Goal: Task Accomplishment & Management: Manage account settings

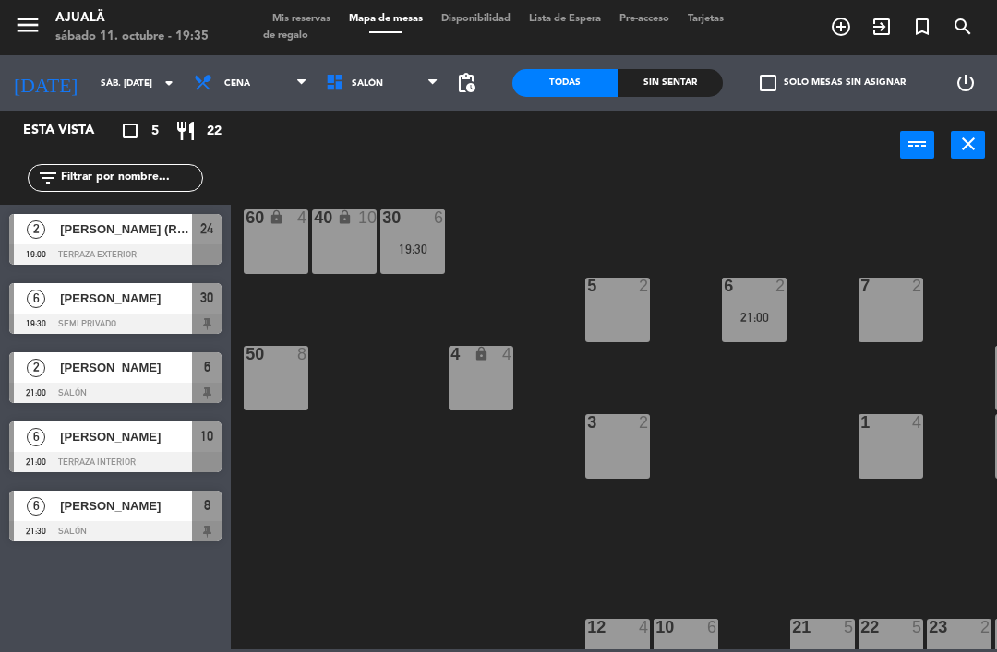
click at [950, 628] on div at bounding box center [959, 627] width 30 height 17
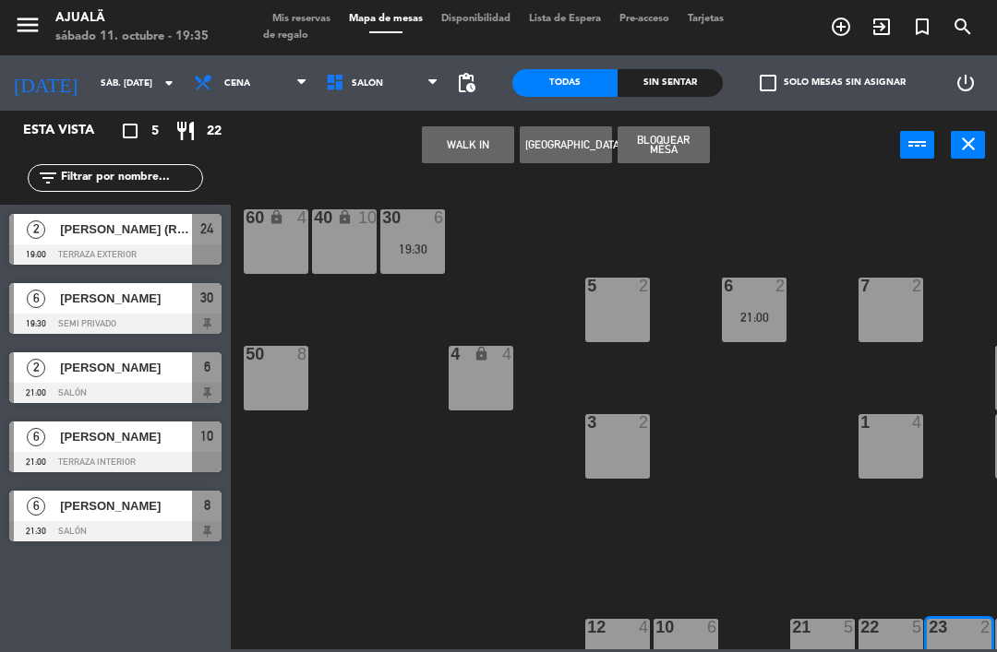
click at [486, 162] on button "WALK IN" at bounding box center [468, 144] width 92 height 37
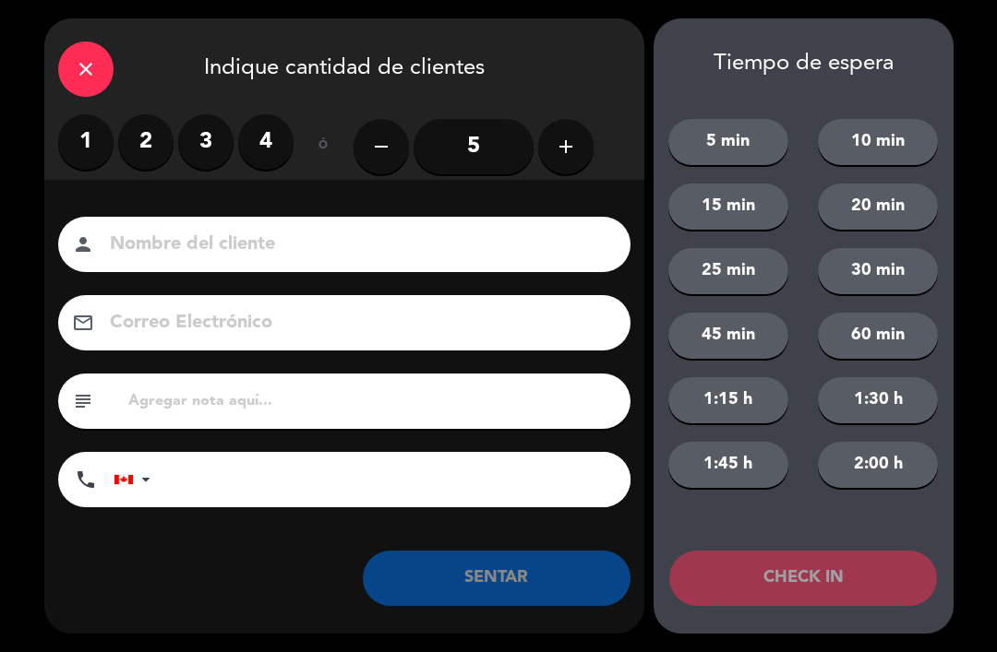
click at [484, 153] on input "5" at bounding box center [473, 146] width 120 height 55
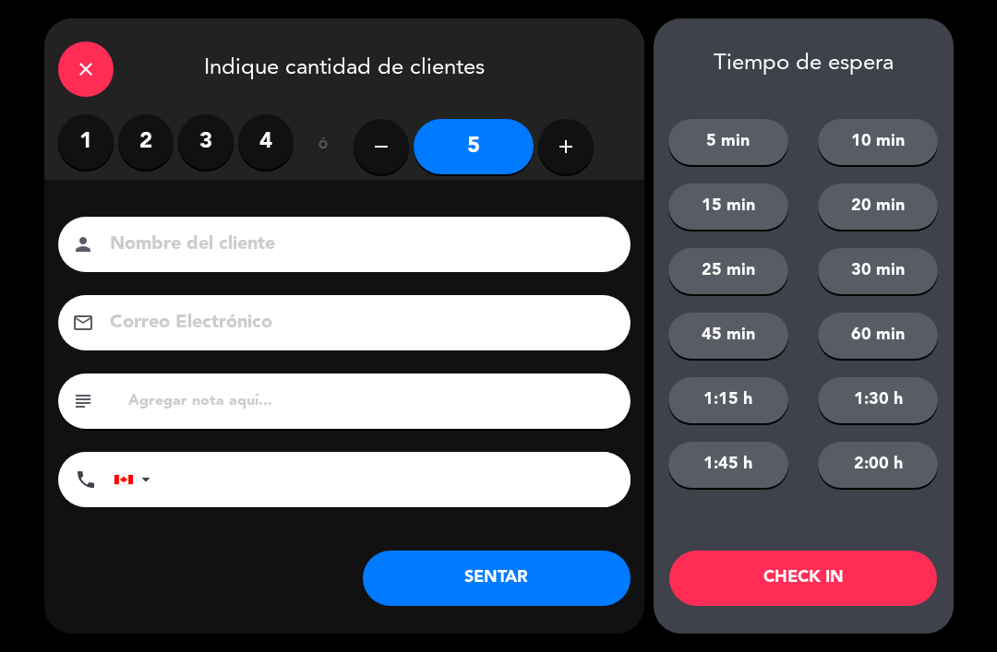
click at [451, 253] on input at bounding box center [357, 245] width 498 height 32
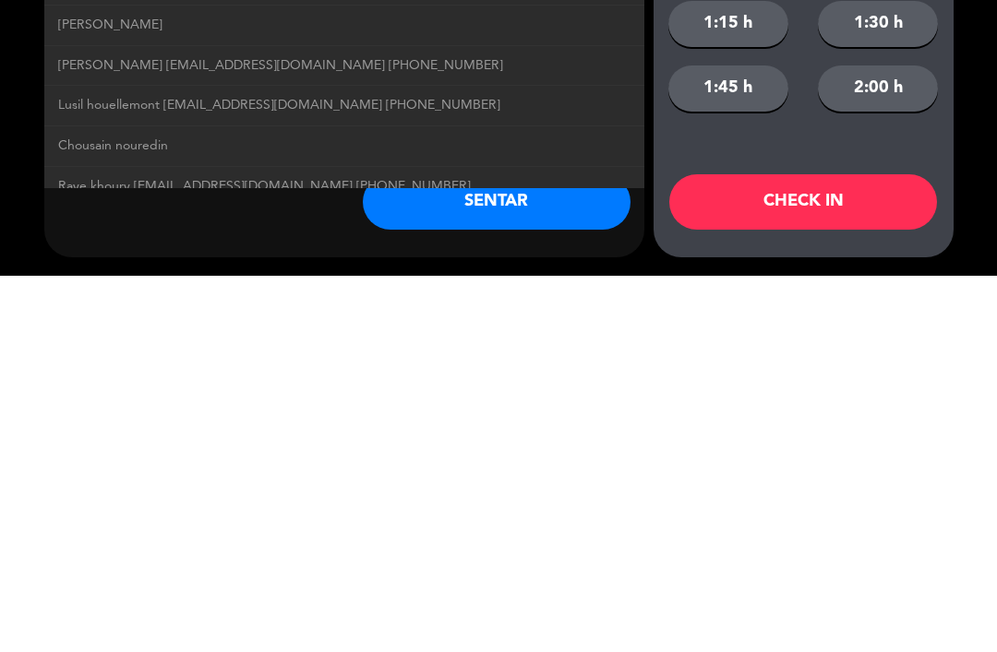
type input "Hou"
click at [543, 551] on button "SENTAR" at bounding box center [497, 578] width 268 height 55
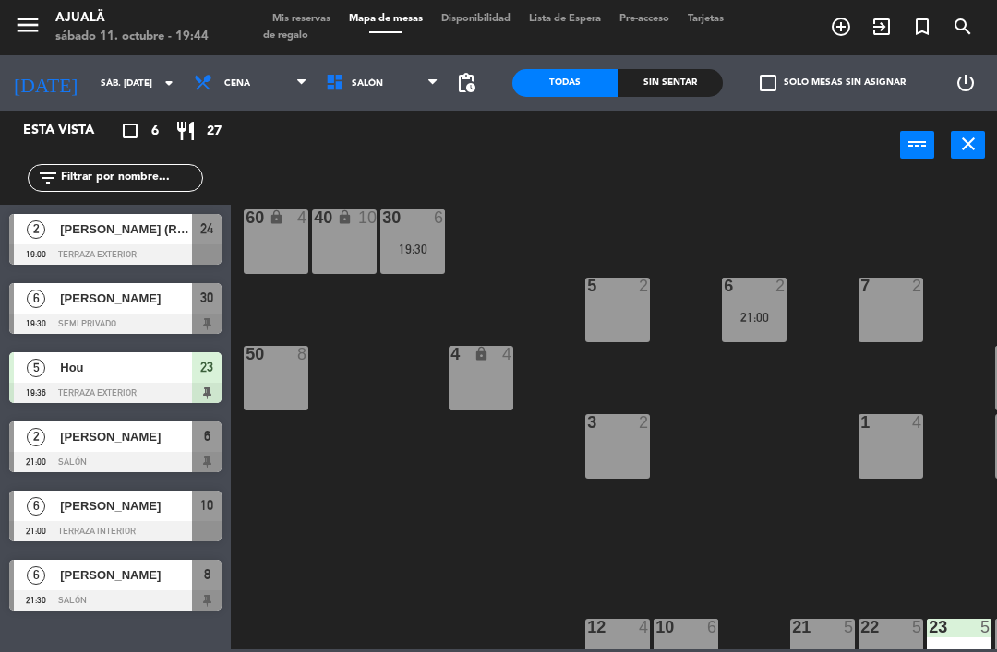
click at [150, 248] on div at bounding box center [115, 255] width 212 height 20
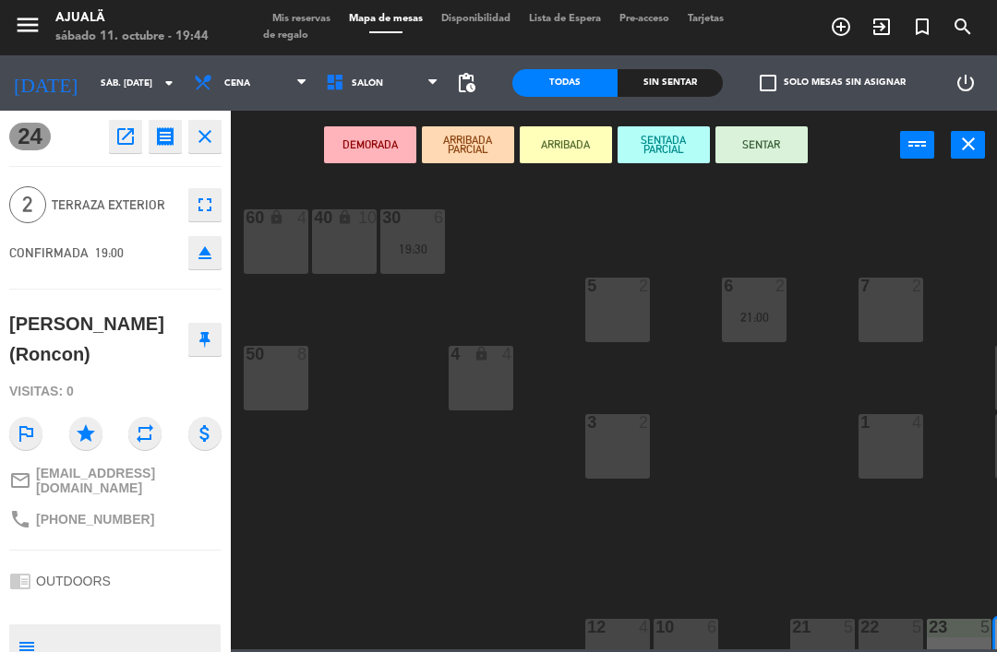
click at [760, 150] on button "SENTAR" at bounding box center [761, 144] width 92 height 37
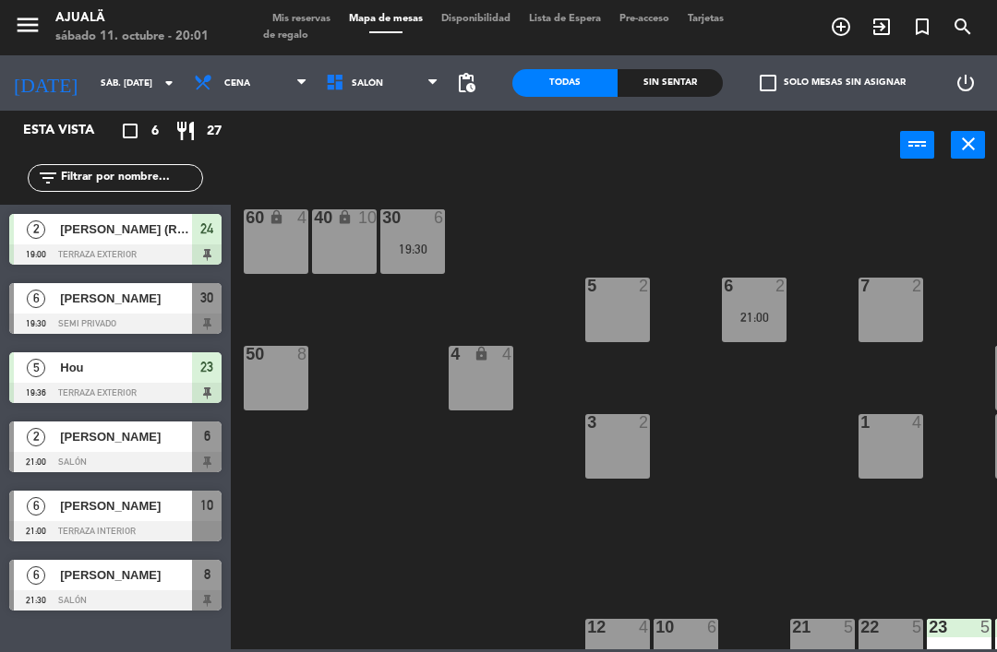
click at [166, 303] on span "[PERSON_NAME]" at bounding box center [126, 298] width 132 height 19
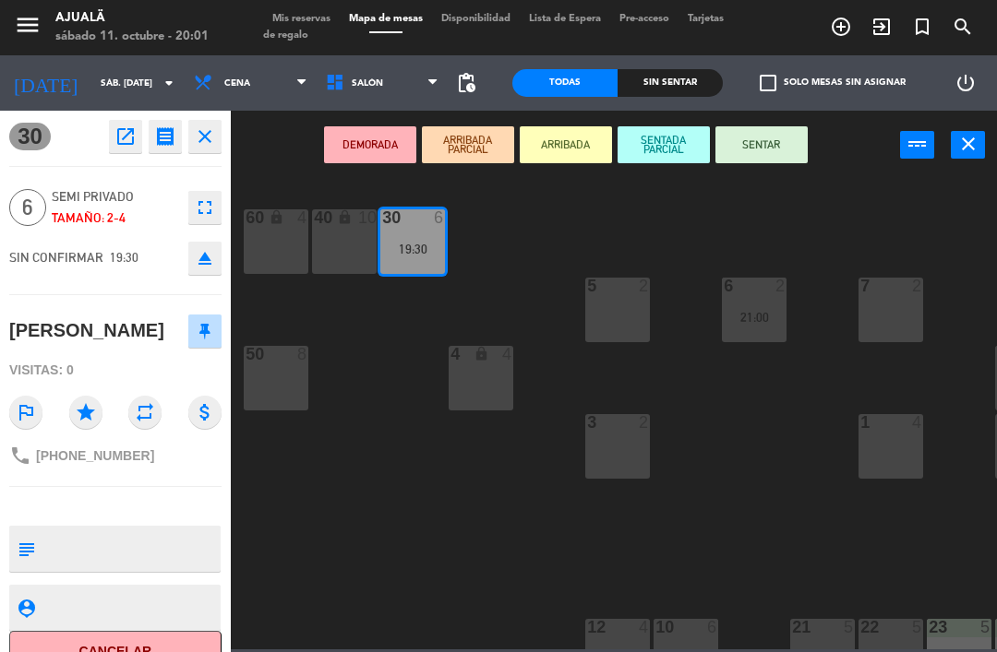
click at [757, 136] on button "SENTAR" at bounding box center [761, 144] width 92 height 37
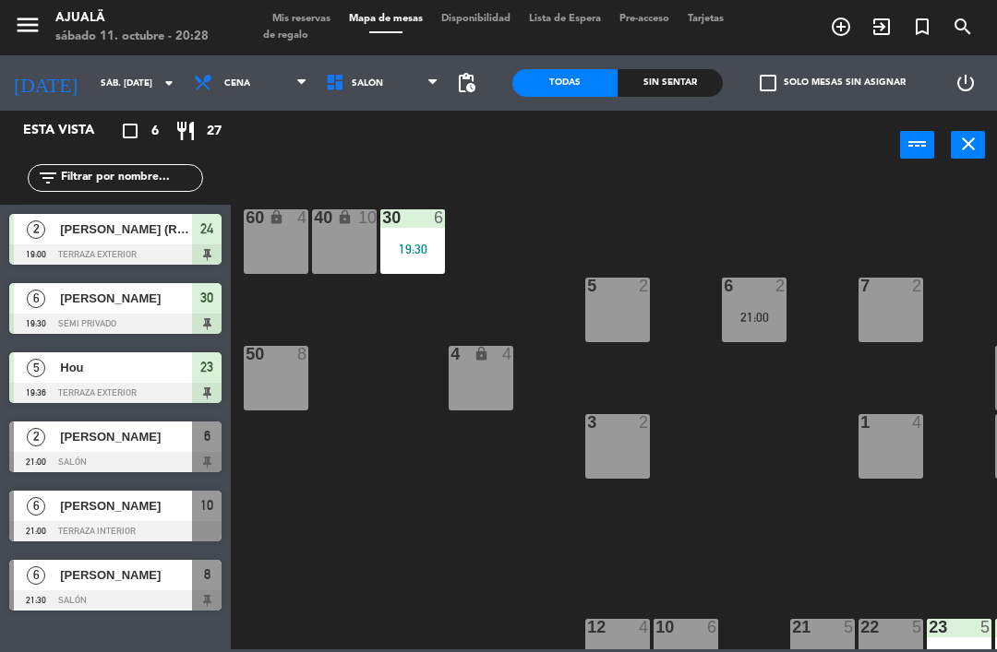
click at [887, 449] on div "1 4" at bounding box center [890, 446] width 65 height 65
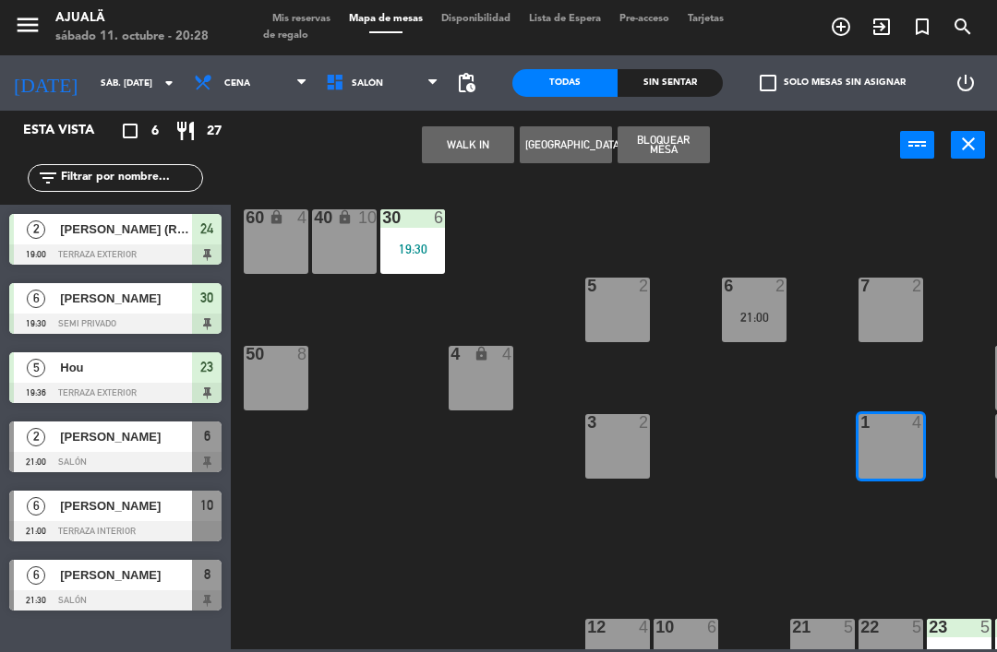
click at [466, 161] on button "WALK IN" at bounding box center [468, 144] width 92 height 37
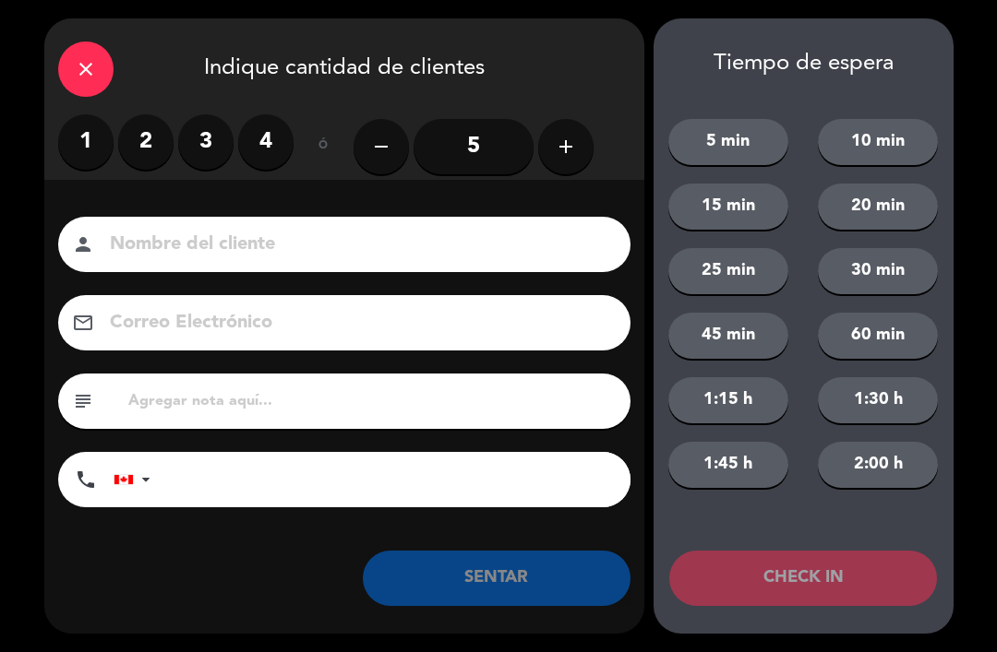
click at [265, 144] on label "4" at bounding box center [265, 141] width 55 height 55
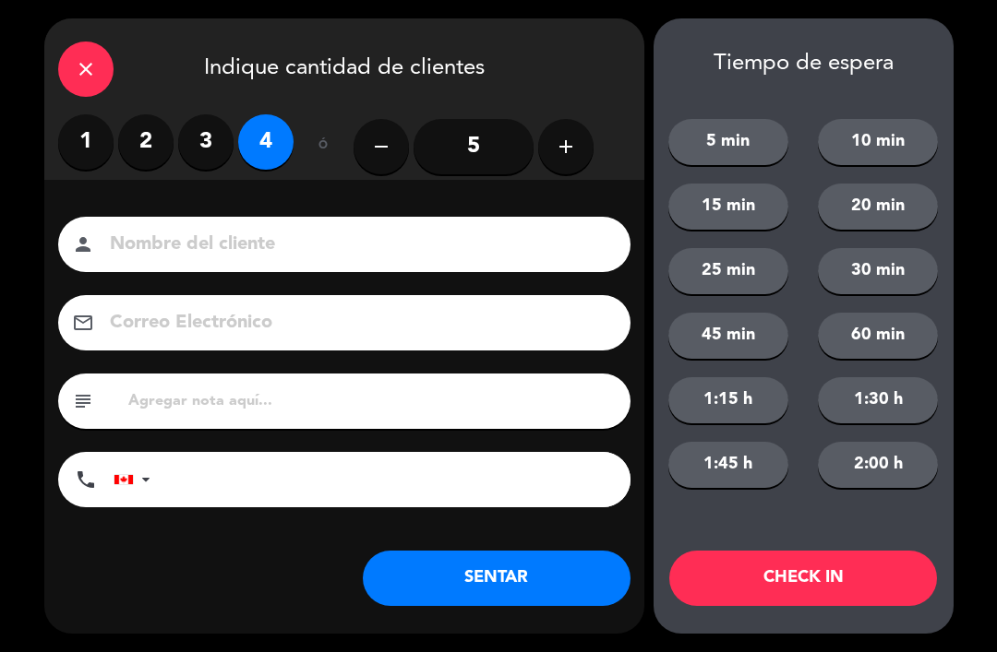
click at [495, 257] on input at bounding box center [357, 245] width 498 height 32
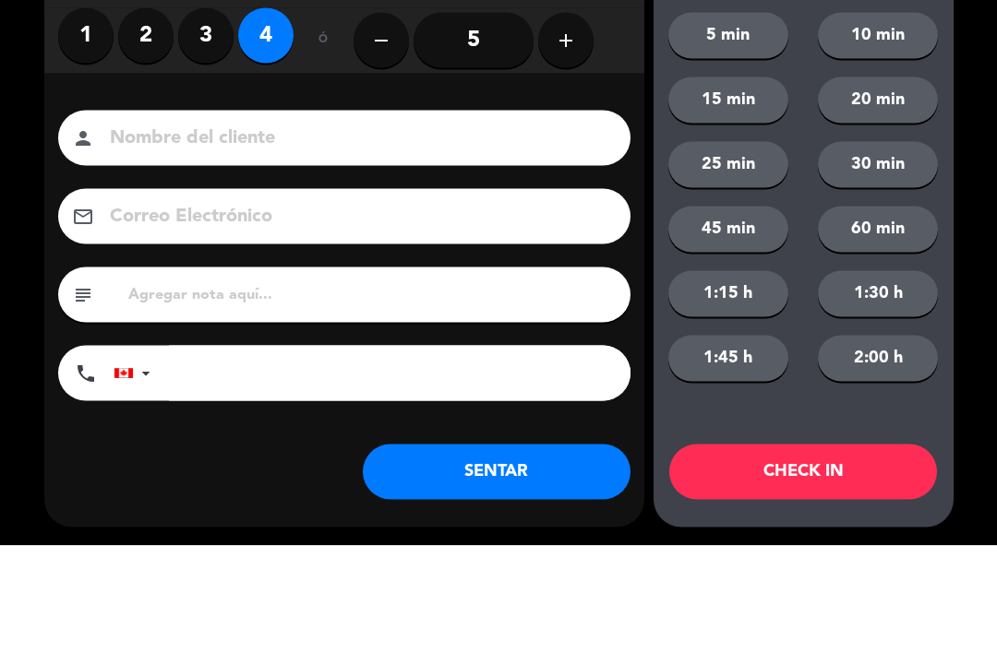
type input "S"
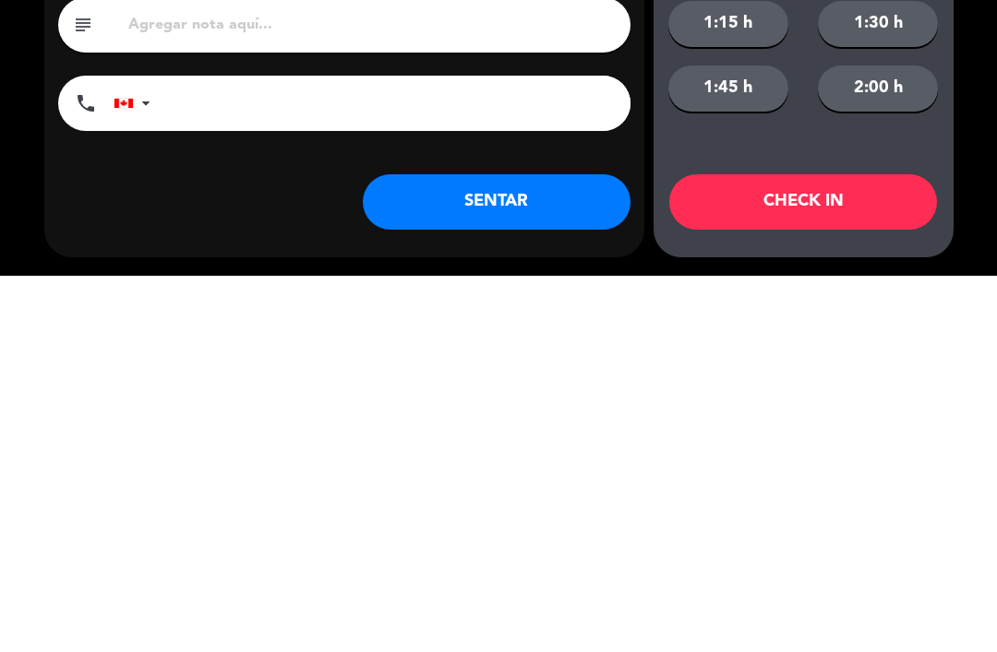
type input "[PERSON_NAME]"
click at [530, 551] on button "SENTAR" at bounding box center [497, 578] width 268 height 55
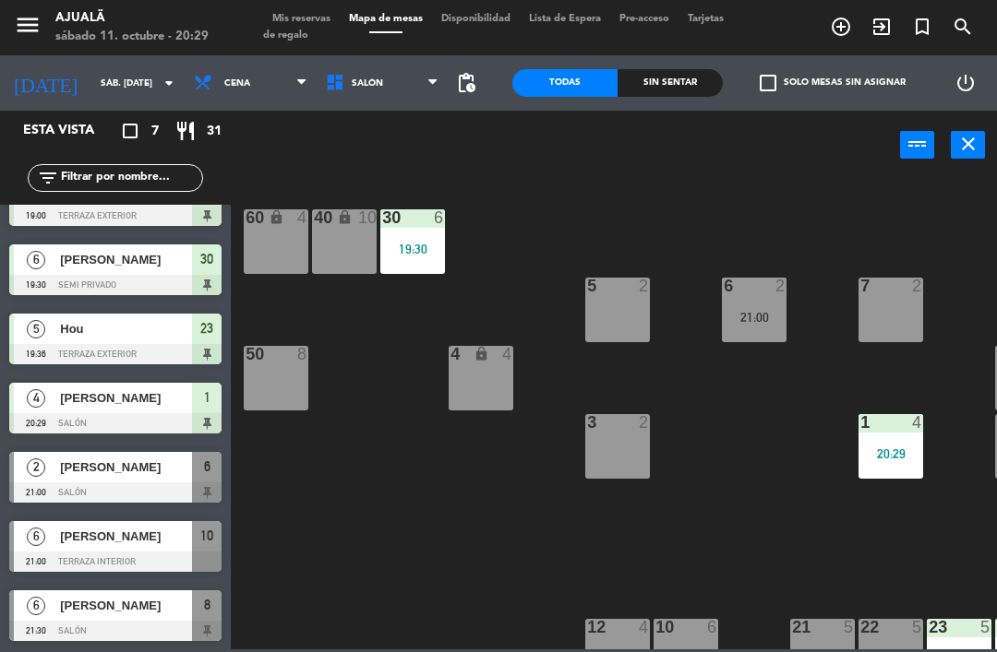
scroll to position [39, 0]
click at [686, 634] on div at bounding box center [686, 627] width 30 height 17
click at [723, 462] on div "30 6 19:30 40 lock 10 60 lock 4 5 2 6 2 21:00 7 2 4 lock 4 8 6 21:30 50 8 3 2 1…" at bounding box center [619, 413] width 756 height 473
click at [623, 621] on div at bounding box center [618, 627] width 30 height 17
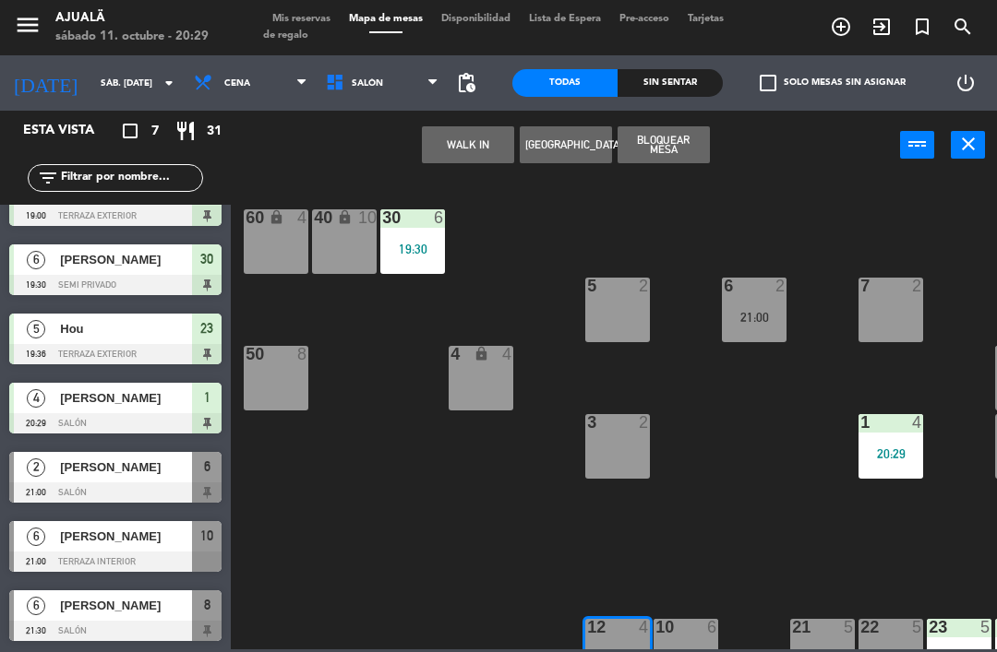
click at [472, 147] on button "WALK IN" at bounding box center [468, 144] width 92 height 37
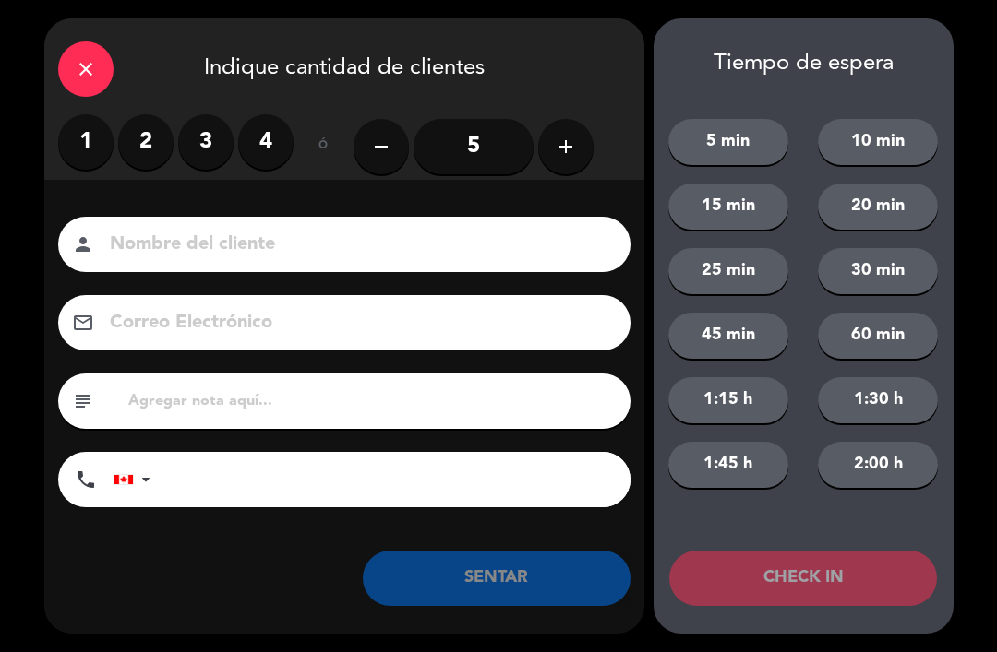
click at [220, 140] on label "3" at bounding box center [205, 141] width 55 height 55
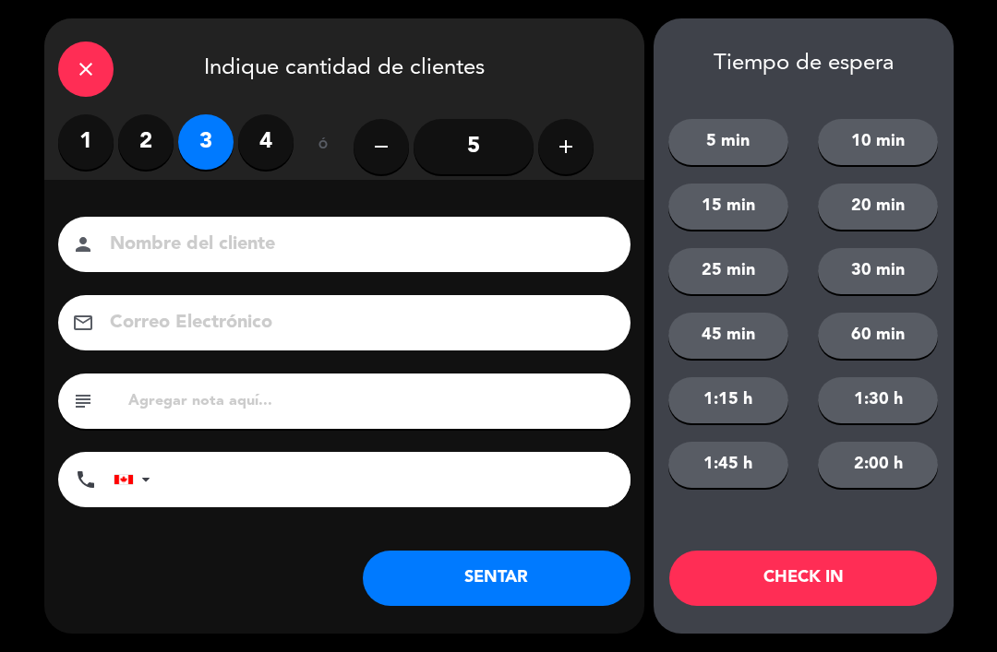
click at [369, 235] on input at bounding box center [357, 245] width 498 height 32
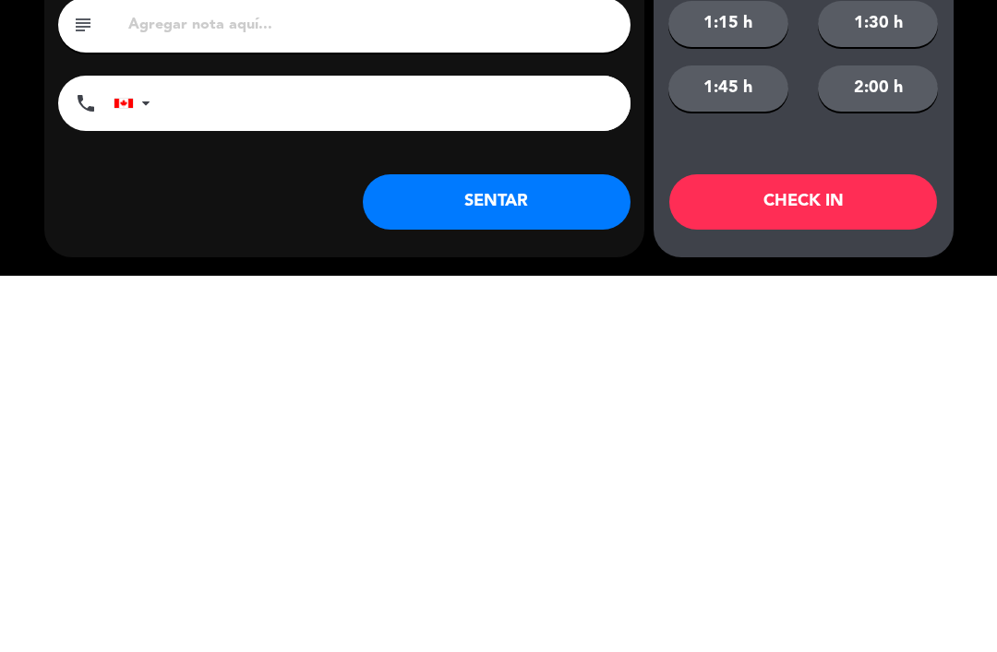
type input "Yegor"
click at [540, 551] on button "SENTAR" at bounding box center [497, 578] width 268 height 55
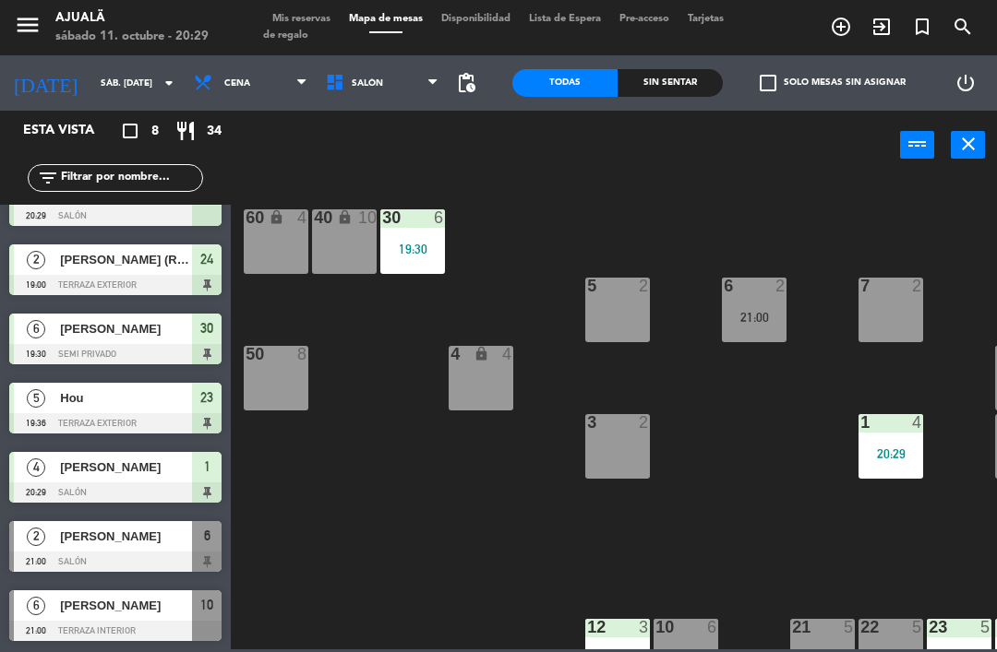
scroll to position [0, 0]
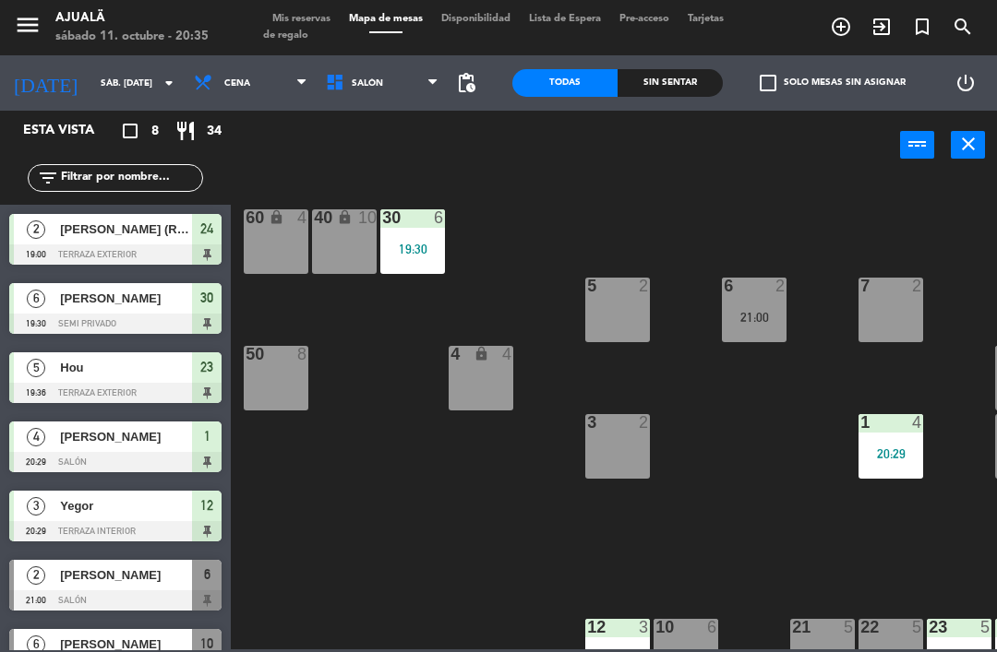
click at [645, 468] on div "3 2" at bounding box center [617, 446] width 65 height 65
click at [705, 480] on div "30 6 19:30 40 lock 10 60 lock 4 5 2 6 2 21:00 7 2 4 lock 4 8 6 21:30 50 8 3 2 1…" at bounding box center [619, 413] width 756 height 473
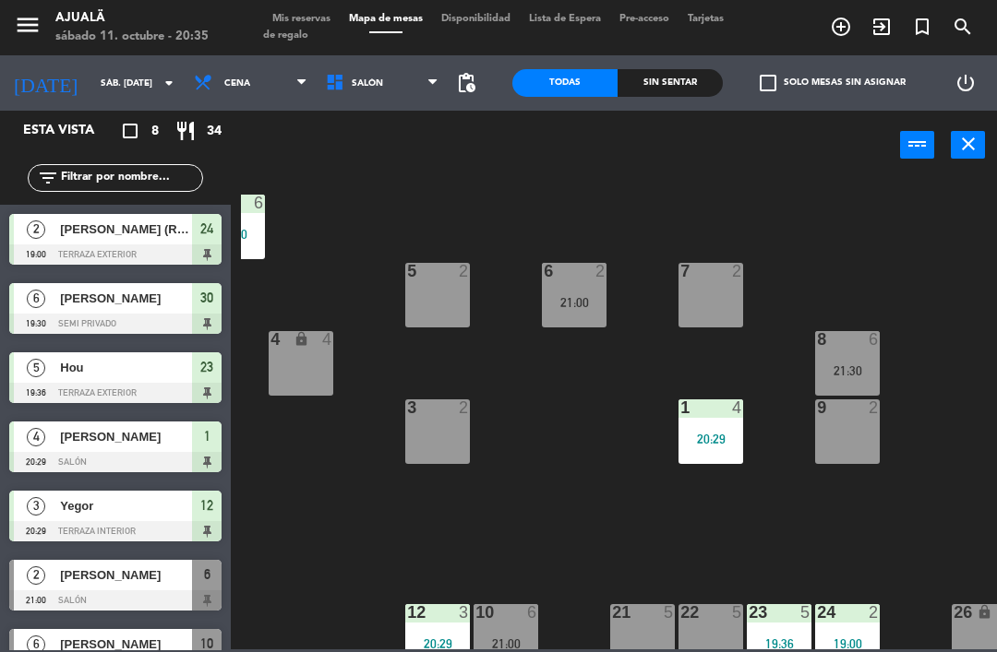
scroll to position [15, 182]
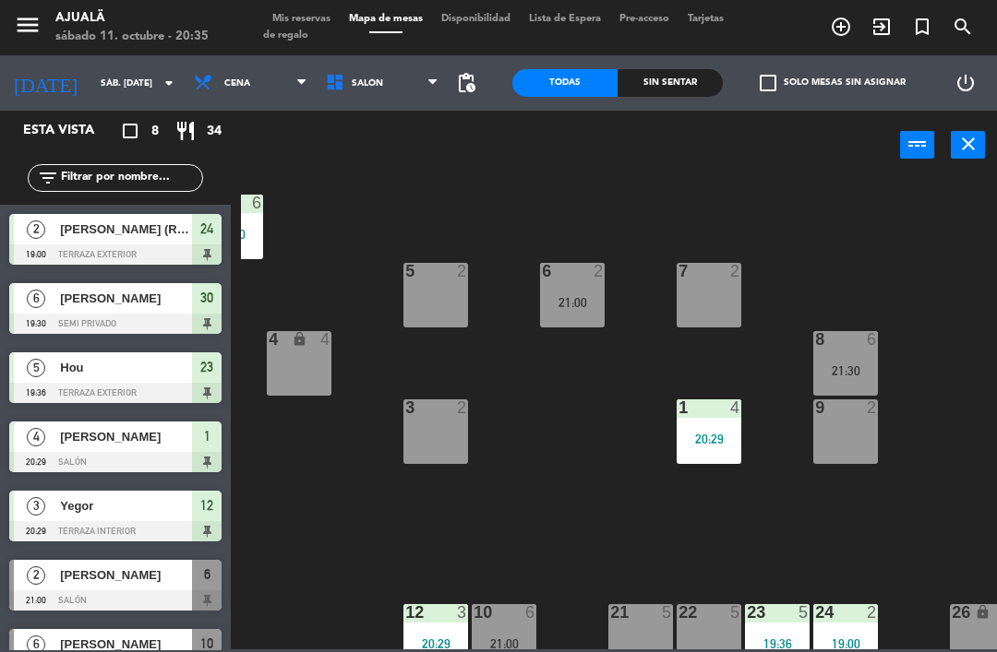
click at [712, 606] on div at bounding box center [709, 612] width 30 height 17
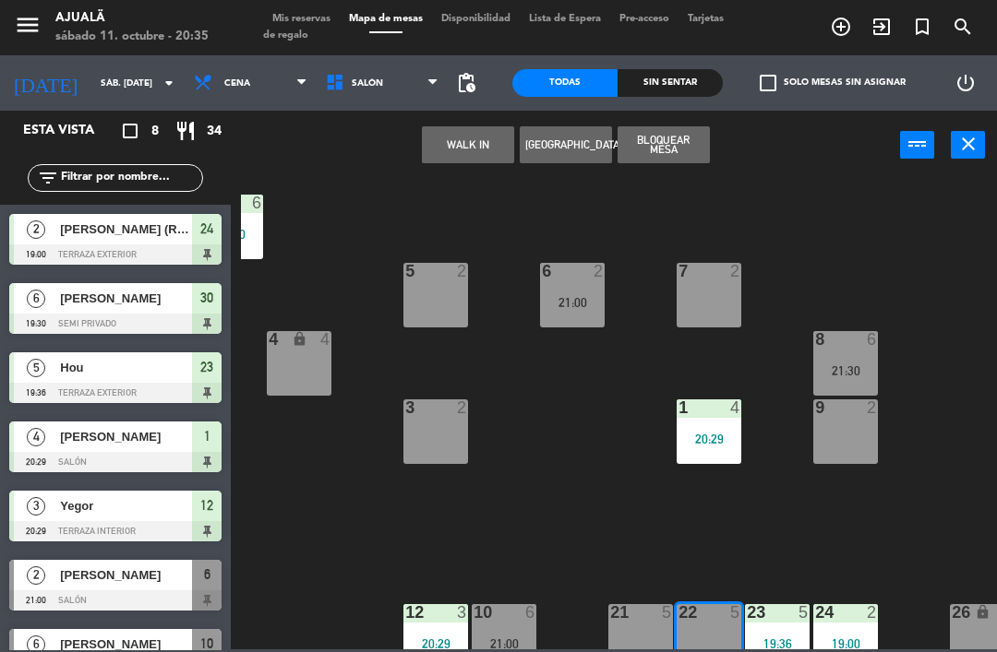
click at [467, 150] on button "WALK IN" at bounding box center [468, 144] width 92 height 37
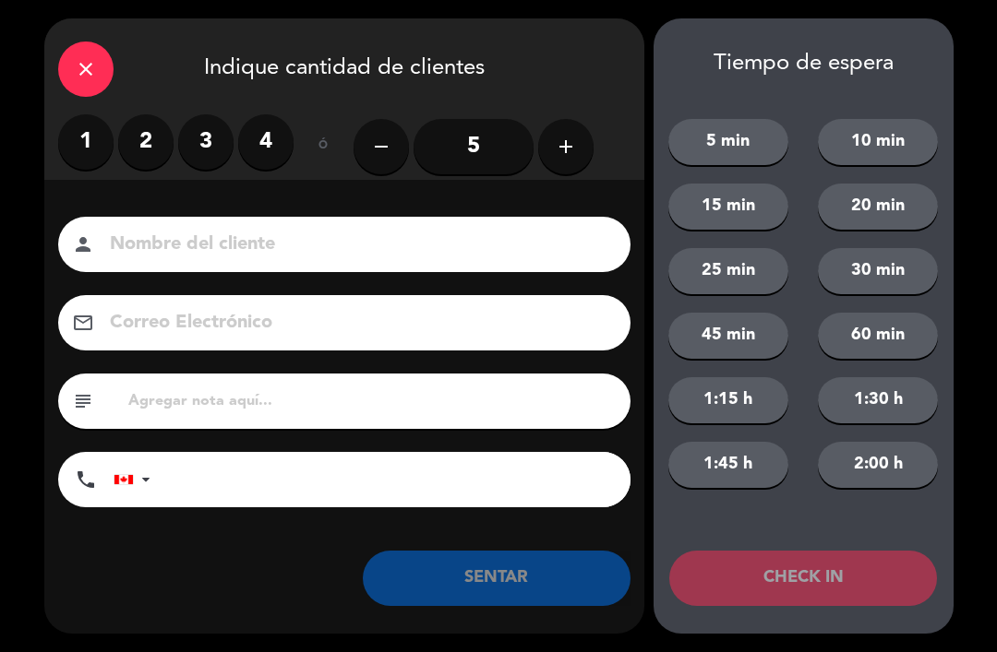
click at [136, 129] on label "2" at bounding box center [145, 141] width 55 height 55
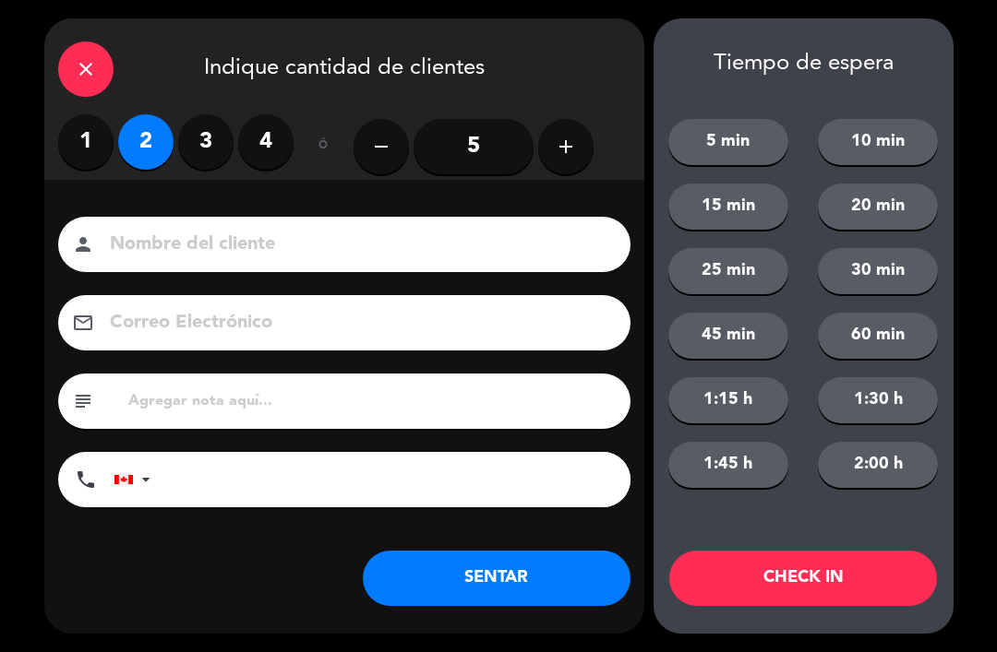
click at [485, 604] on button "SENTAR" at bounding box center [497, 578] width 268 height 55
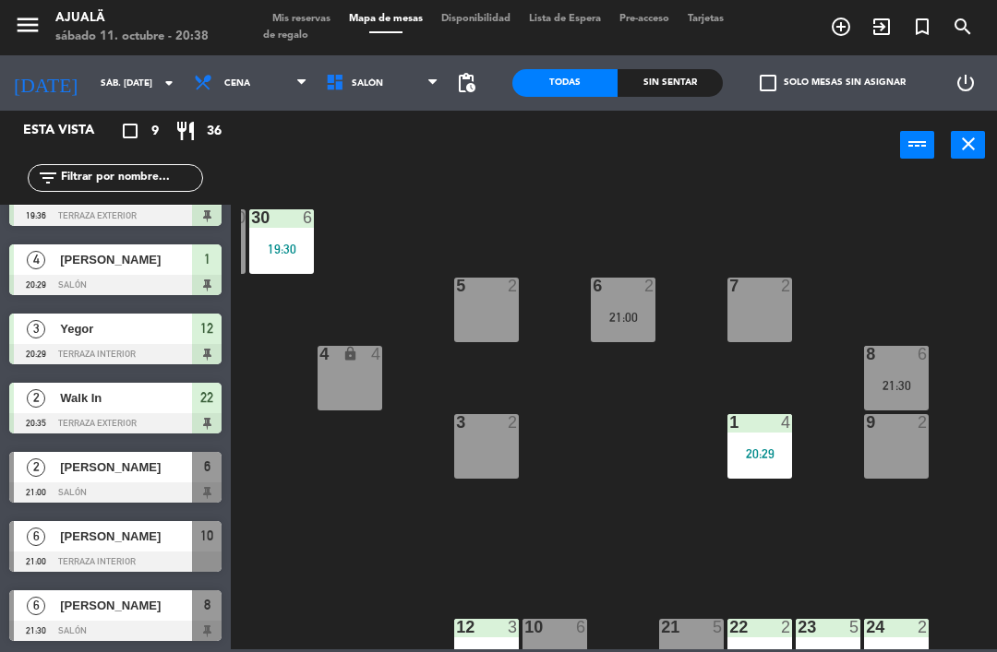
scroll to position [0, 130]
click at [175, 467] on span "[PERSON_NAME]" at bounding box center [126, 467] width 132 height 19
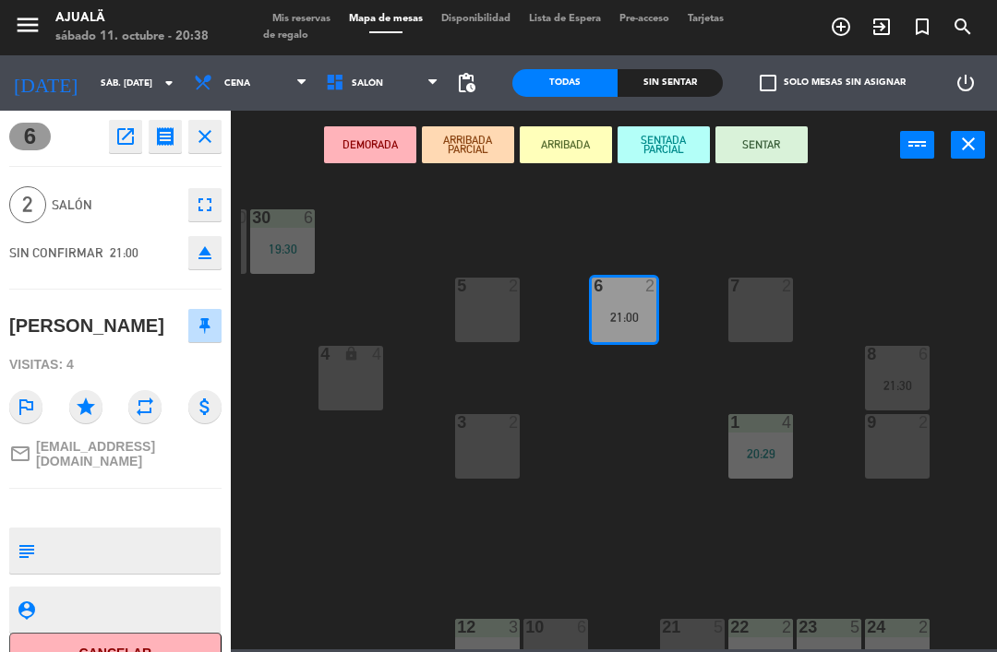
click at [773, 156] on button "SENTAR" at bounding box center [761, 144] width 92 height 37
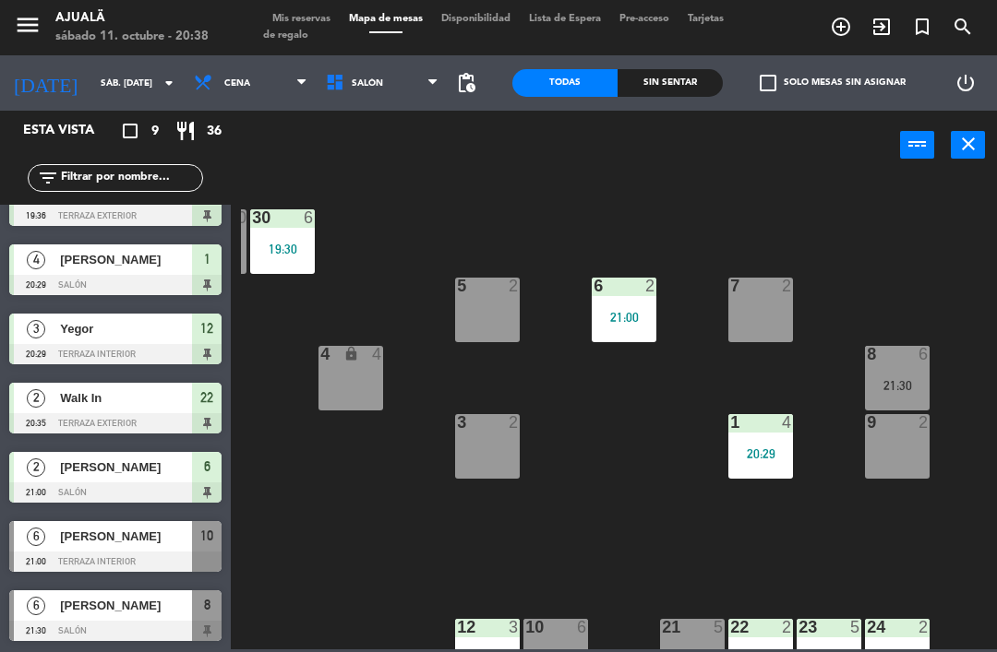
scroll to position [177, 0]
click at [118, 556] on div at bounding box center [115, 562] width 212 height 20
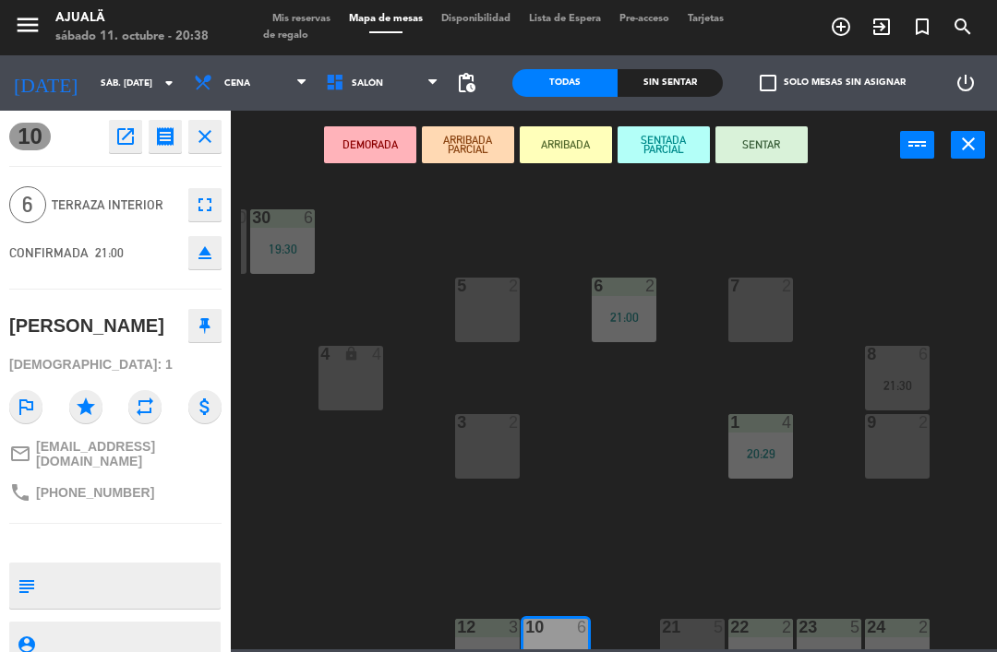
click at [131, 129] on icon "open_in_new" at bounding box center [125, 137] width 22 height 22
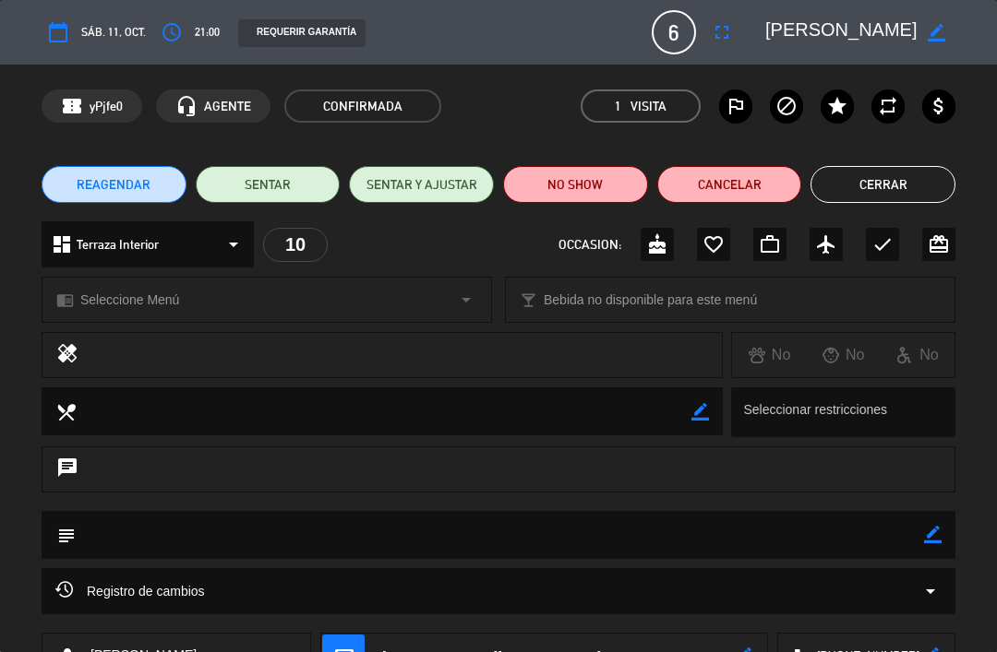
click at [722, 47] on button "fullscreen" at bounding box center [721, 32] width 33 height 33
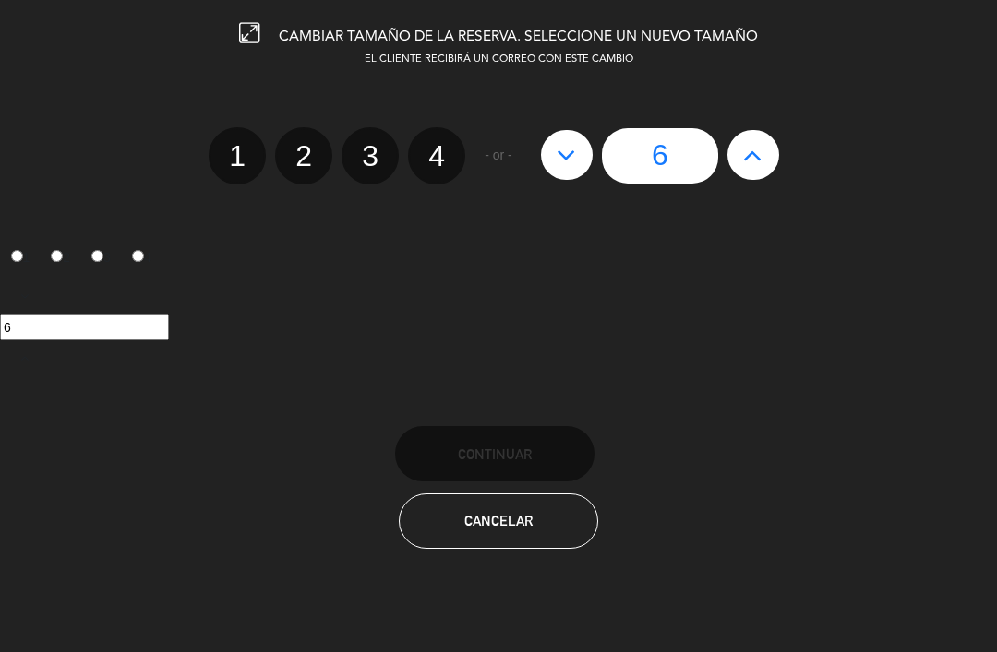
click at [762, 156] on icon at bounding box center [752, 155] width 19 height 30
type input "7"
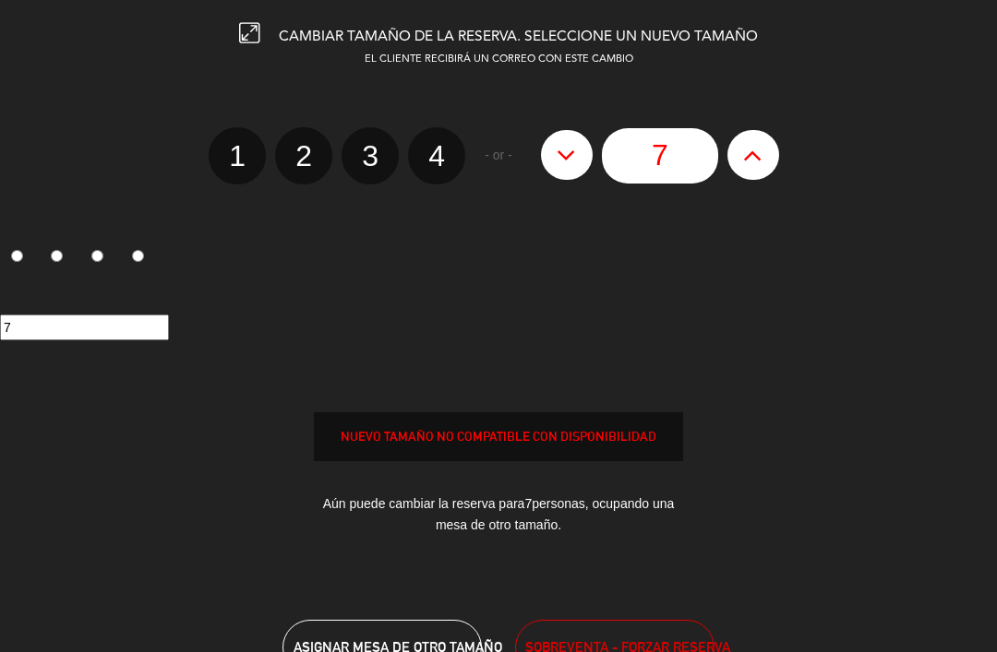
click at [759, 172] on button at bounding box center [753, 155] width 52 height 50
type input "8"
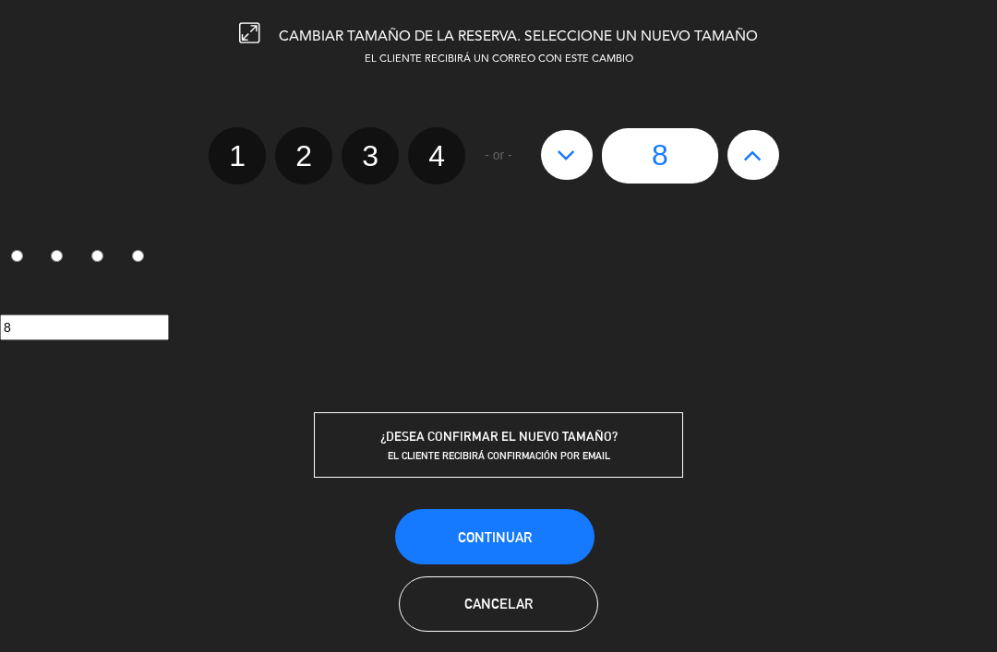
click at [539, 544] on button "Continuar" at bounding box center [494, 536] width 199 height 55
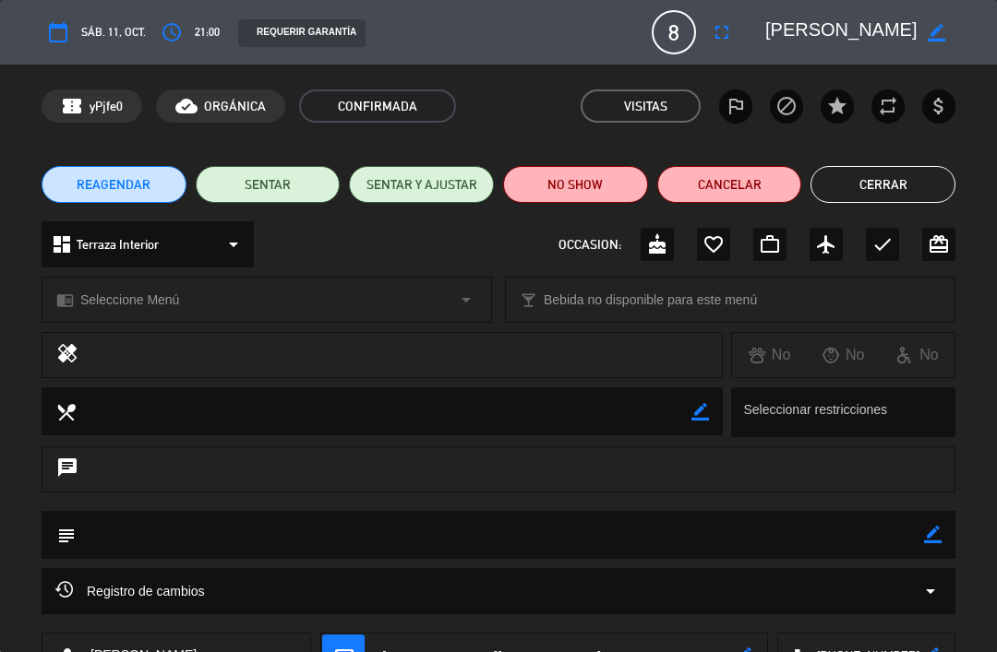
click at [891, 197] on button "Cerrar" at bounding box center [882, 184] width 145 height 37
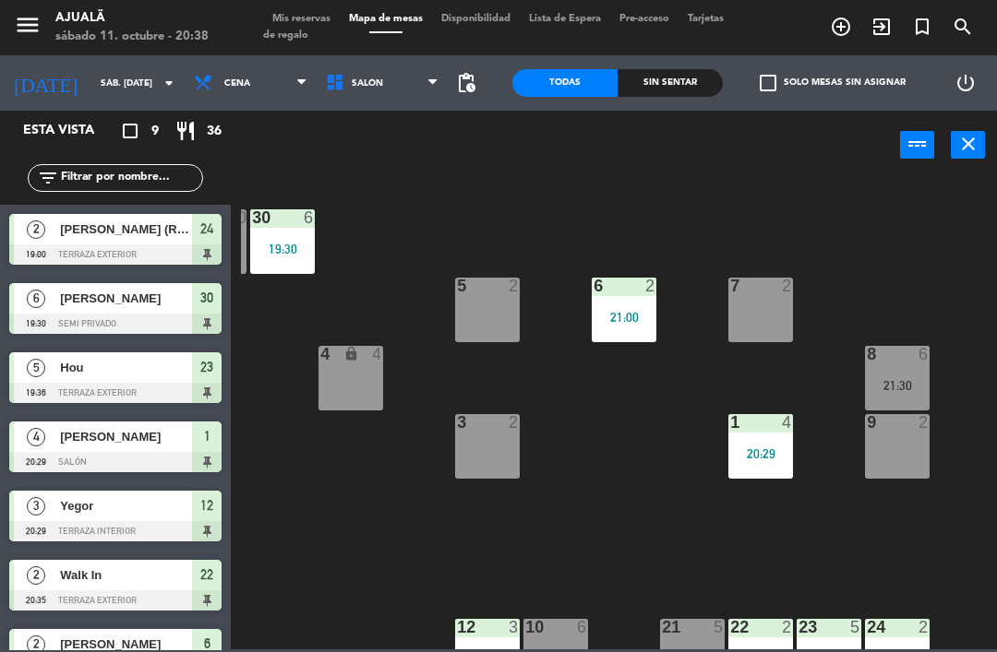
scroll to position [88, 0]
